Goal: Check status: Check status

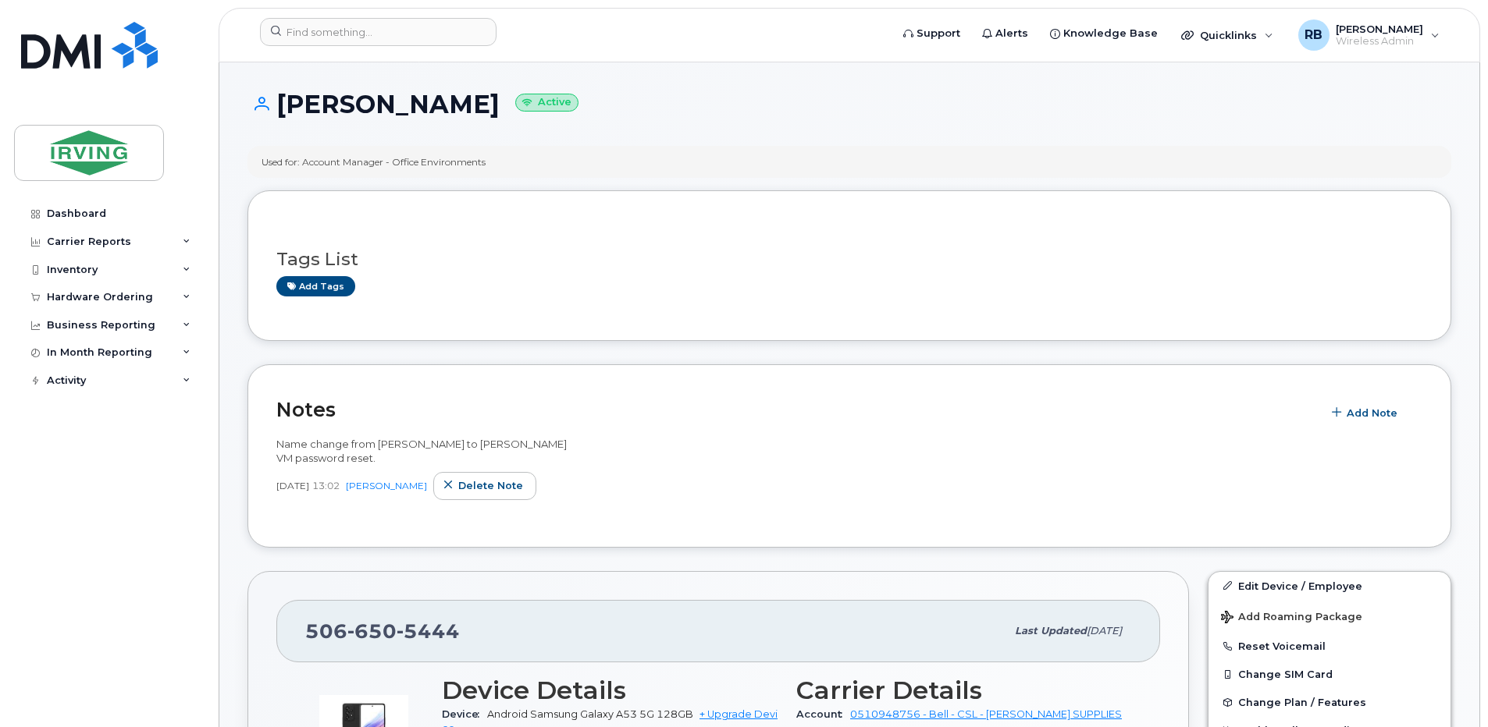
scroll to position [312, 0]
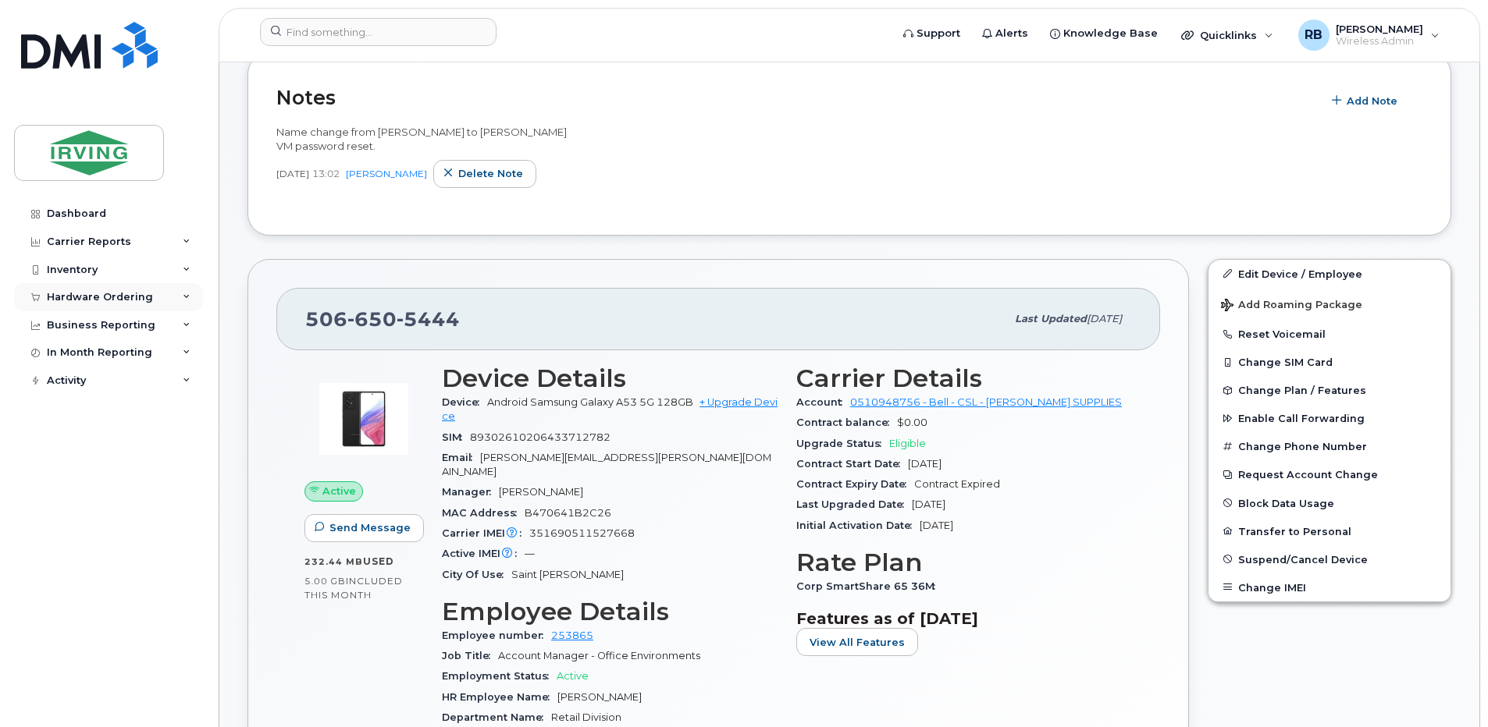
click at [94, 303] on div "Hardware Ordering" at bounding box center [100, 297] width 106 height 12
click at [62, 359] on div "Orders" at bounding box center [73, 356] width 38 height 14
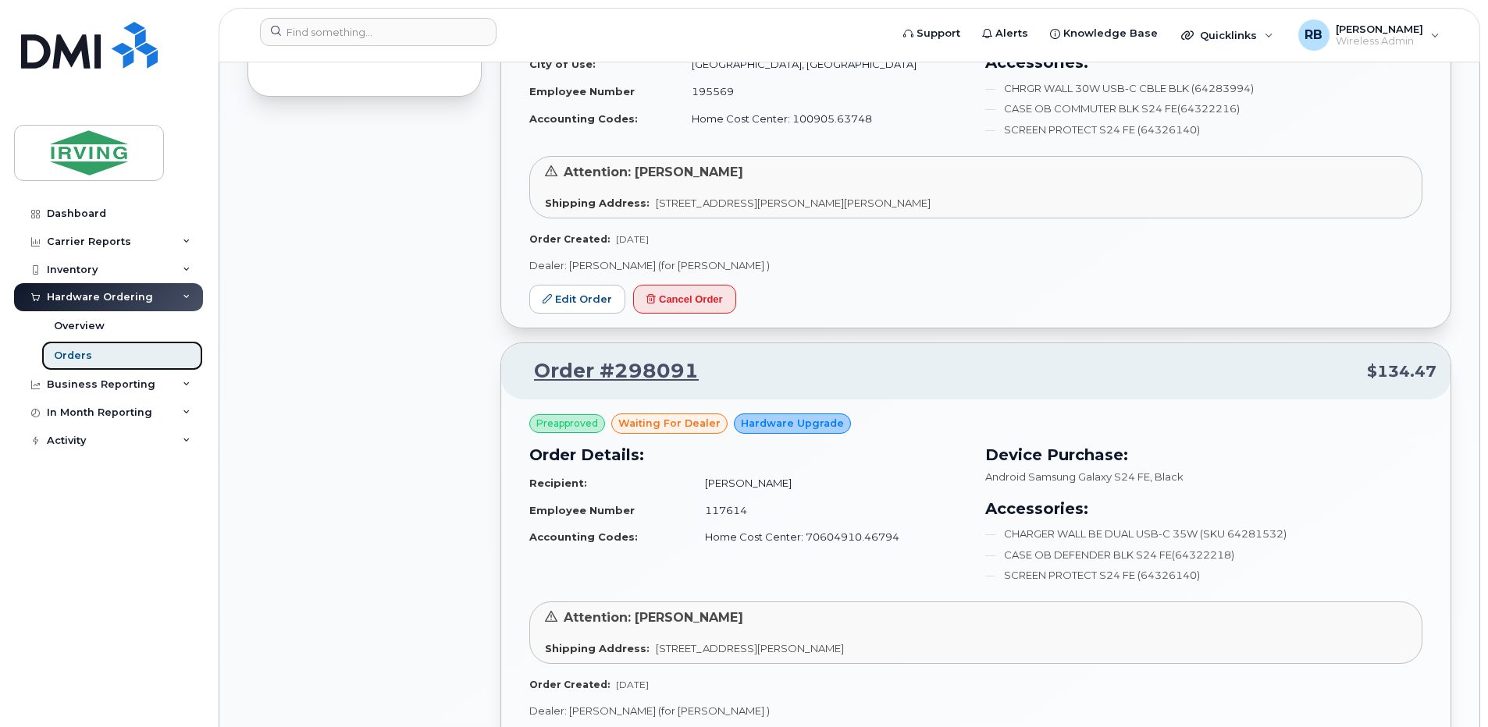
scroll to position [1040, 0]
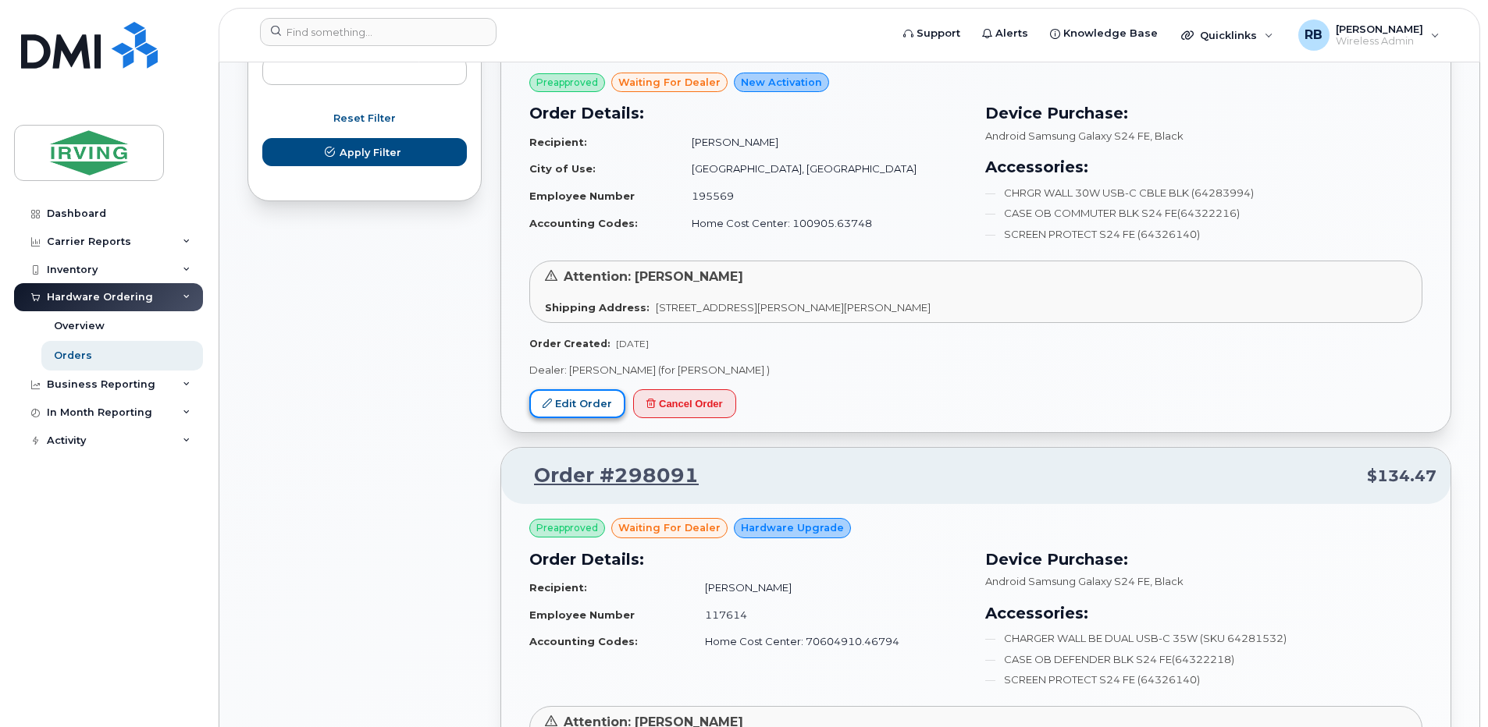
click at [572, 411] on link "Edit Order" at bounding box center [577, 403] width 96 height 29
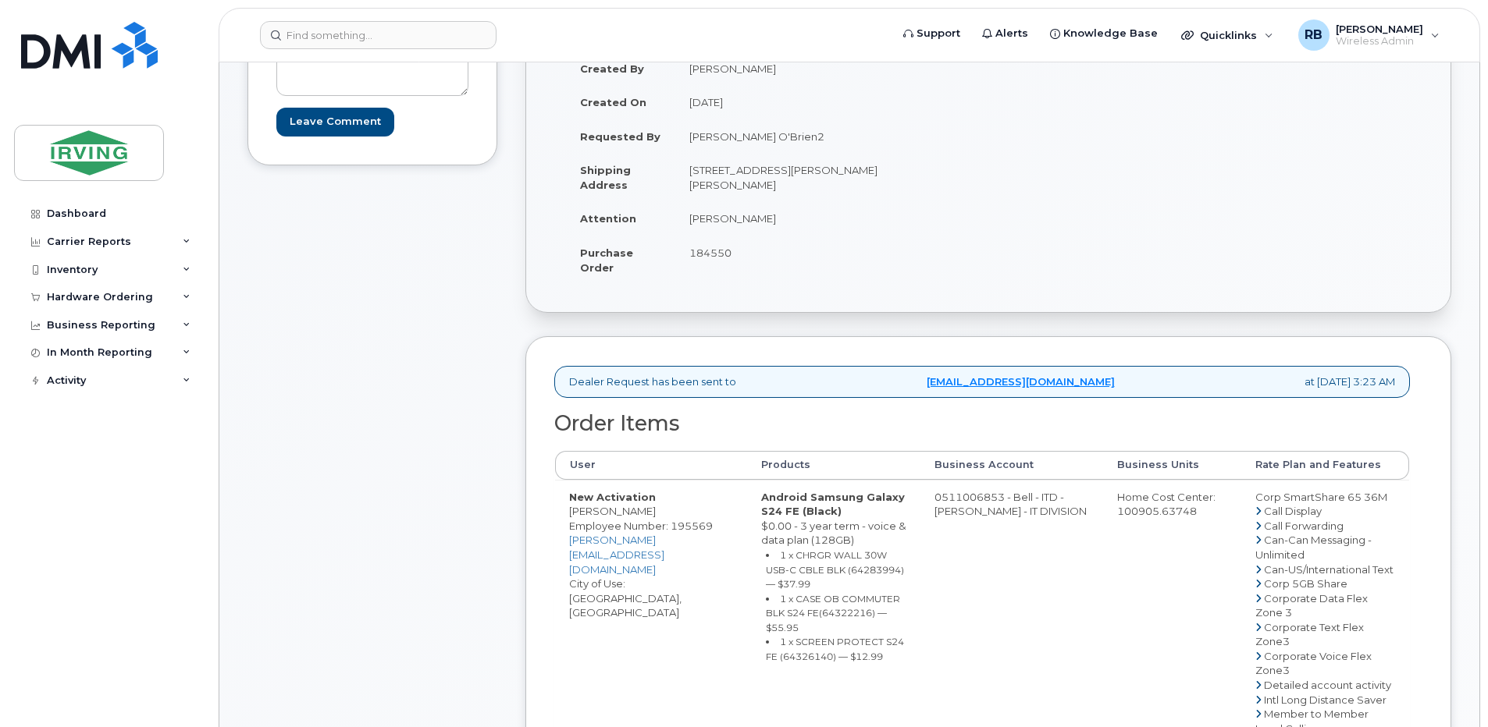
scroll to position [312, 0]
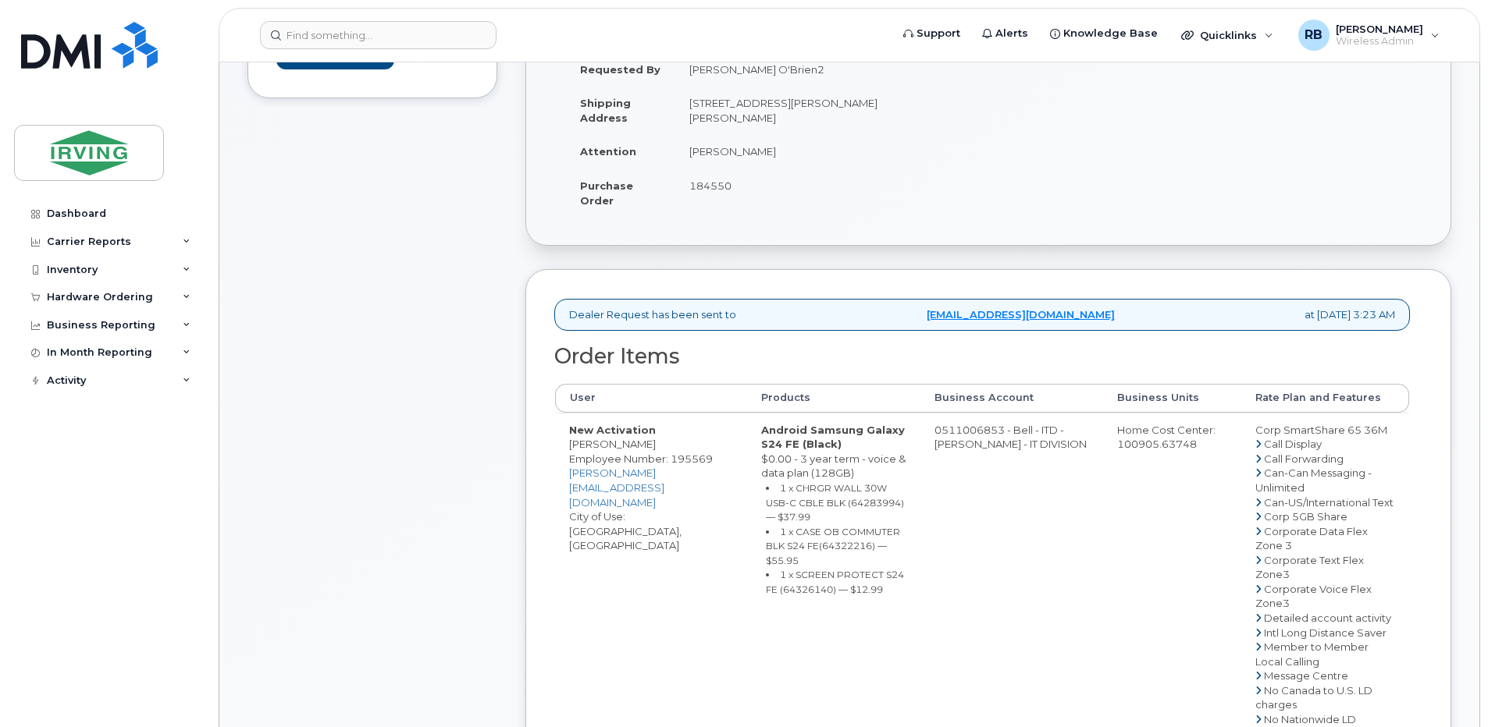
drag, startPoint x: 1019, startPoint y: 441, endPoint x: 958, endPoint y: 446, distance: 61.1
copy td "511006853"
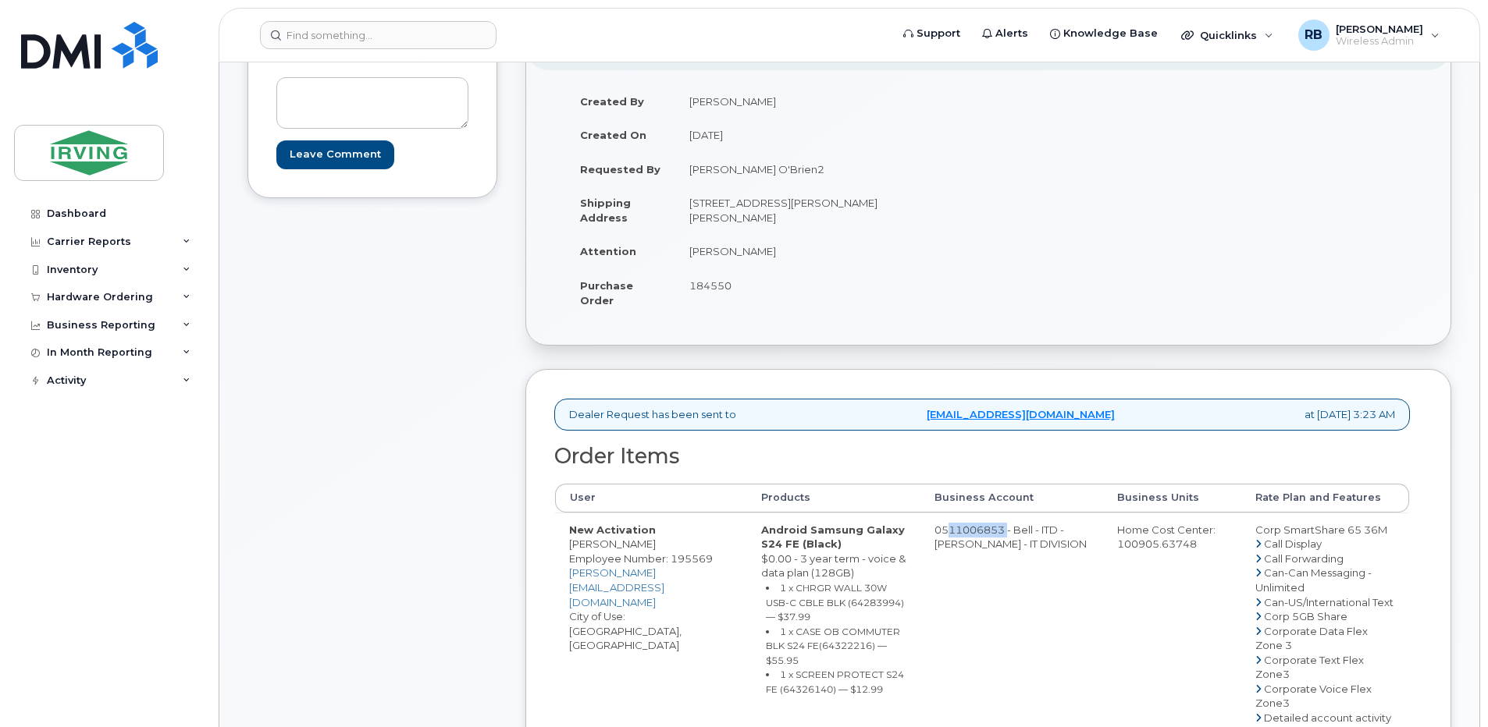
scroll to position [104, 0]
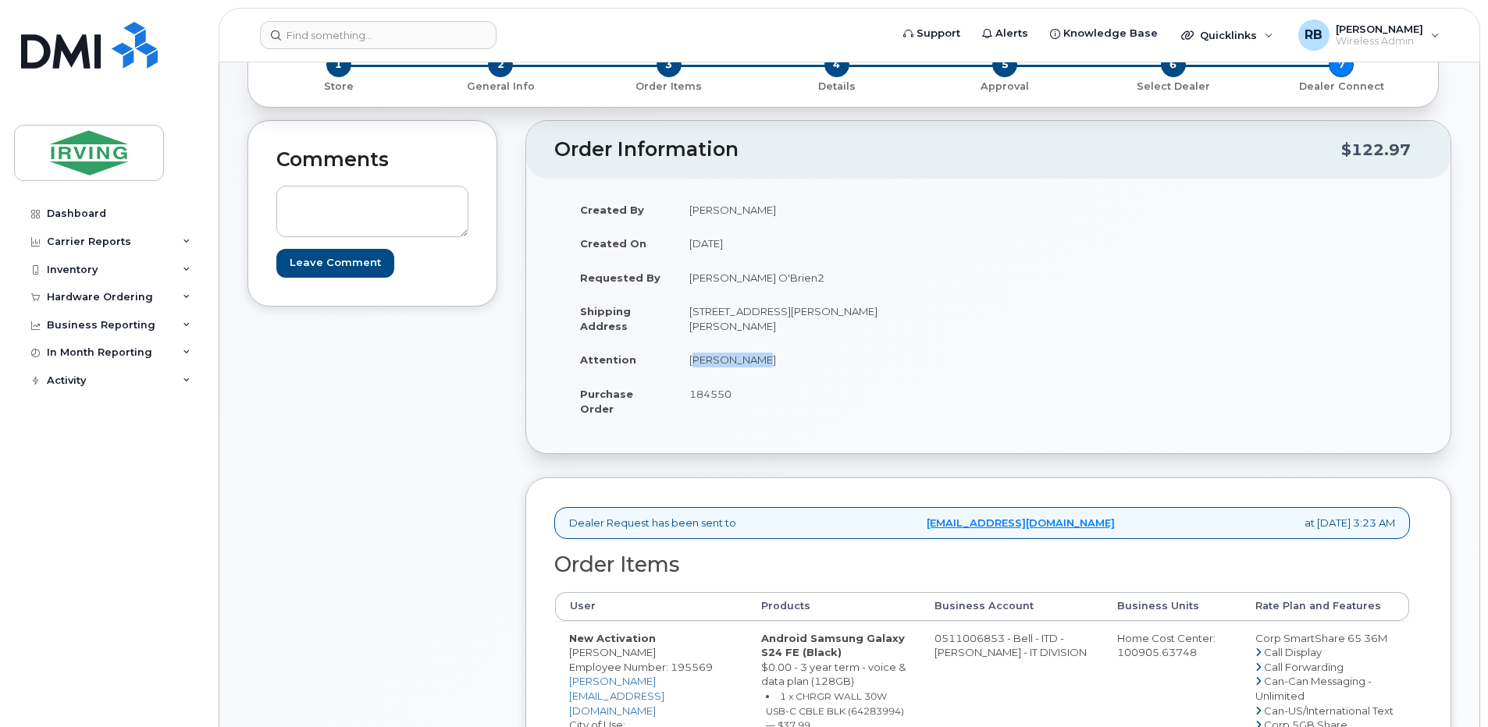
drag, startPoint x: 756, startPoint y: 361, endPoint x: 691, endPoint y: 364, distance: 65.6
click at [691, 364] on td "[PERSON_NAME]" at bounding box center [825, 360] width 301 height 34
copy td "[PERSON_NAME]"
